Goal: Learn about a topic

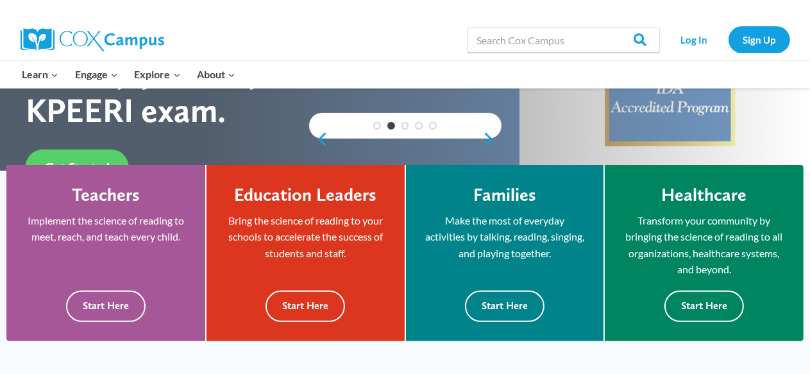
scroll to position [295, 0]
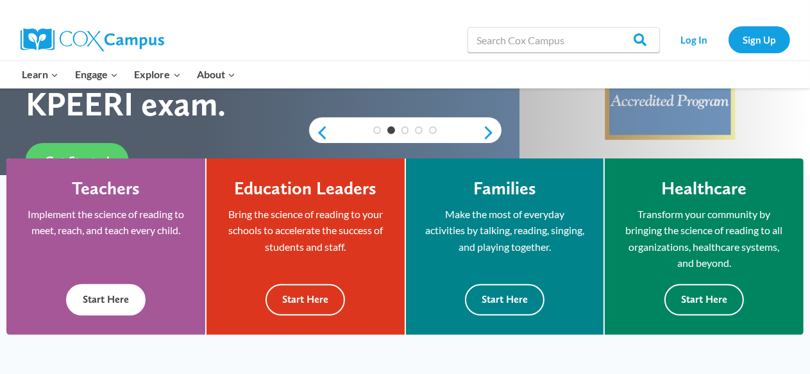
click at [109, 298] on button "Start Here" at bounding box center [106, 299] width 80 height 31
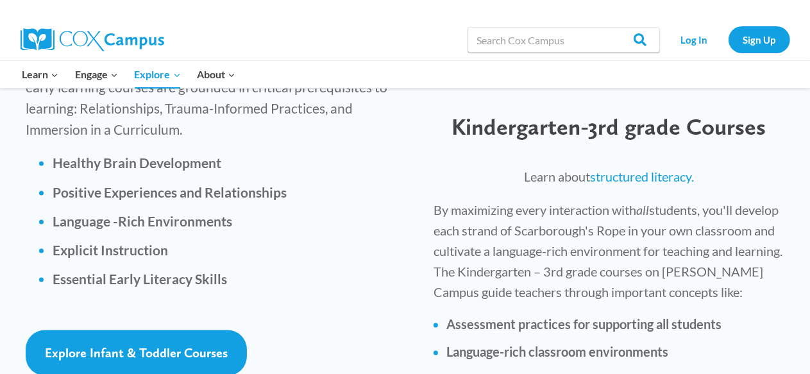
scroll to position [1911, 0]
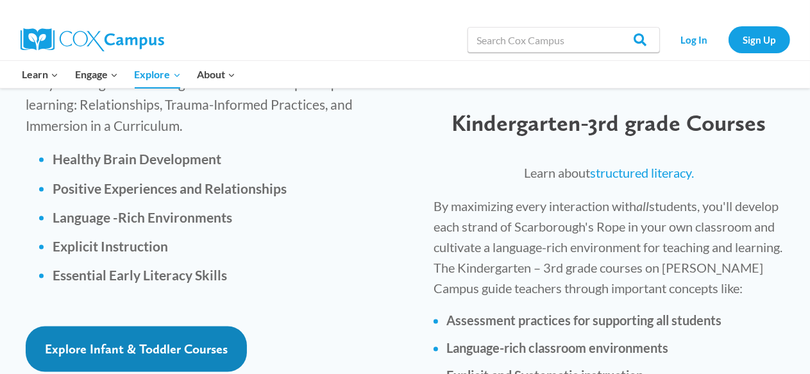
click at [110, 342] on span "Explore Infant & Toddler Courses" at bounding box center [136, 349] width 183 height 15
